Goal: Find specific page/section: Find specific page/section

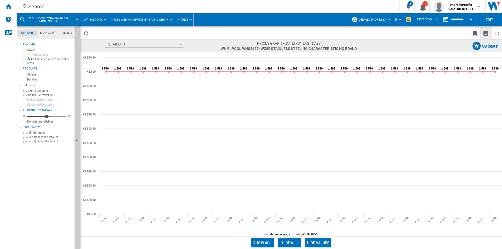
click at [9, 7] on ng-md-icon "Home" at bounding box center [8, 6] width 6 height 6
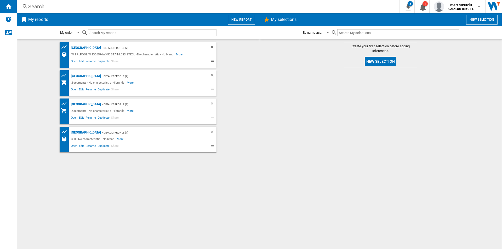
click at [83, 221] on div "FRANCE - Default profile (7) WHIRLPOOL WHG26574WX5E STAINLESS STEEL - No charac…" at bounding box center [138, 144] width 232 height 204
click at [75, 48] on div "[GEOGRAPHIC_DATA]" at bounding box center [85, 48] width 31 height 7
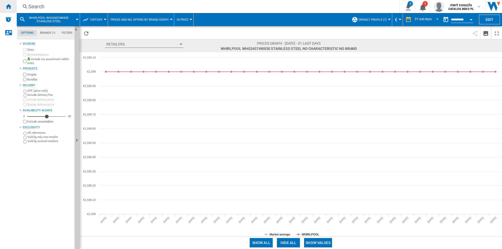
click at [12, 8] on div "Home" at bounding box center [8, 6] width 17 height 13
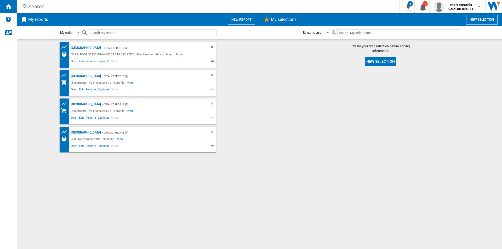
click at [88, 177] on div "FRANCE - Default profile (7) WHIRLPOOL WHG26574WX5E STAINLESS STEEL - No charac…" at bounding box center [138, 144] width 232 height 204
